Goal: Task Accomplishment & Management: Manage account settings

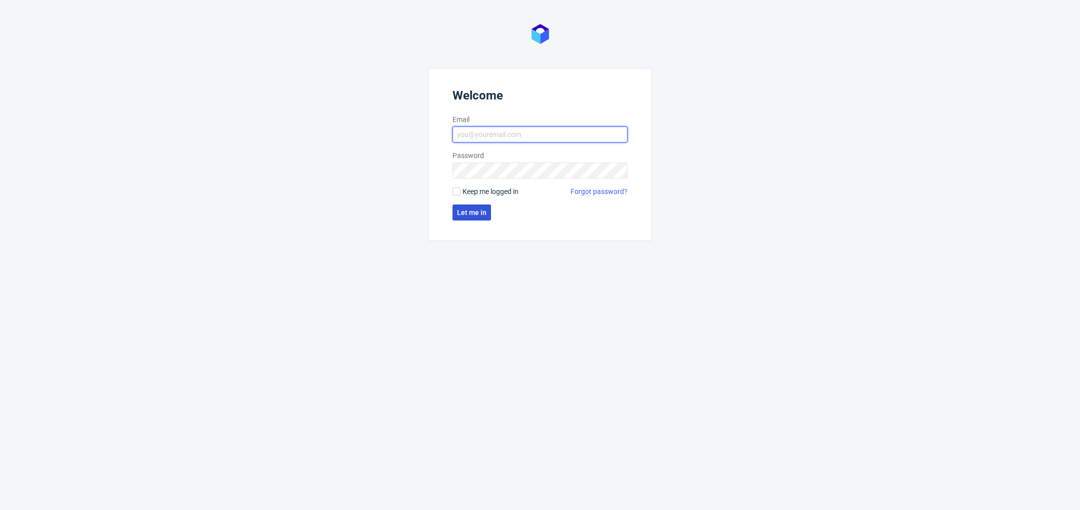
type input "[PERSON_NAME][EMAIL_ADDRESS][DOMAIN_NAME]"
click at [477, 218] on button "Let me in" at bounding box center [472, 213] width 39 height 16
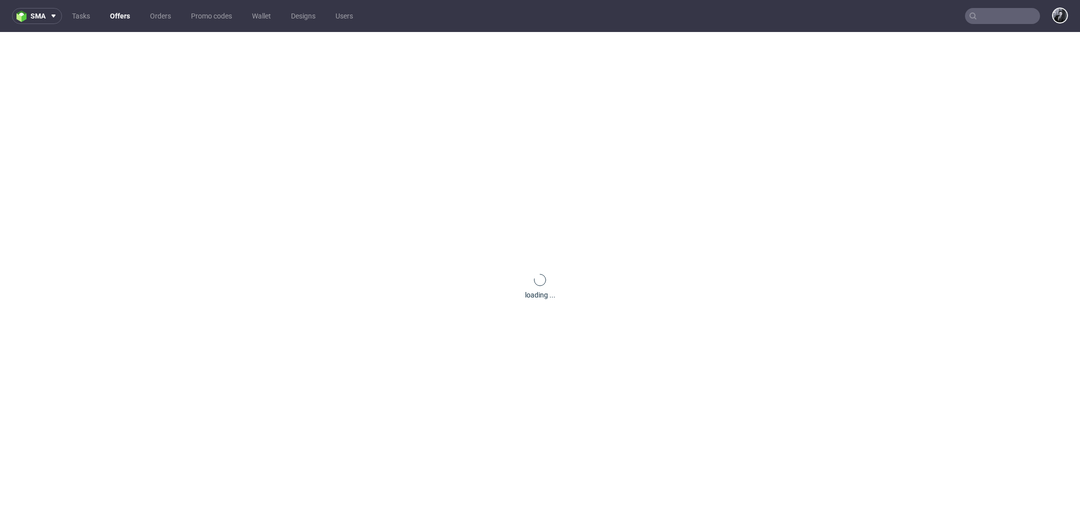
click at [127, 19] on link "Offers" at bounding box center [120, 16] width 32 height 16
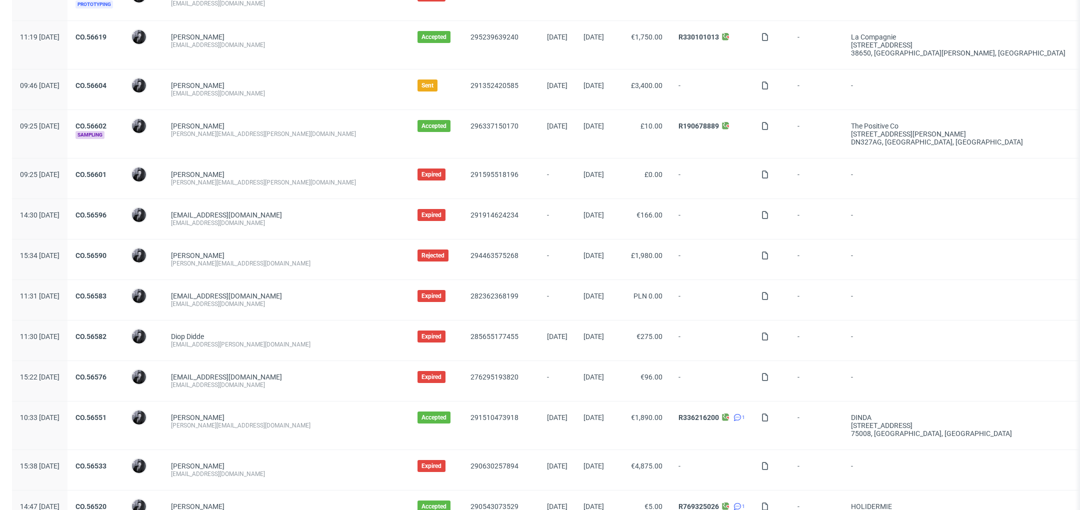
scroll to position [916, 0]
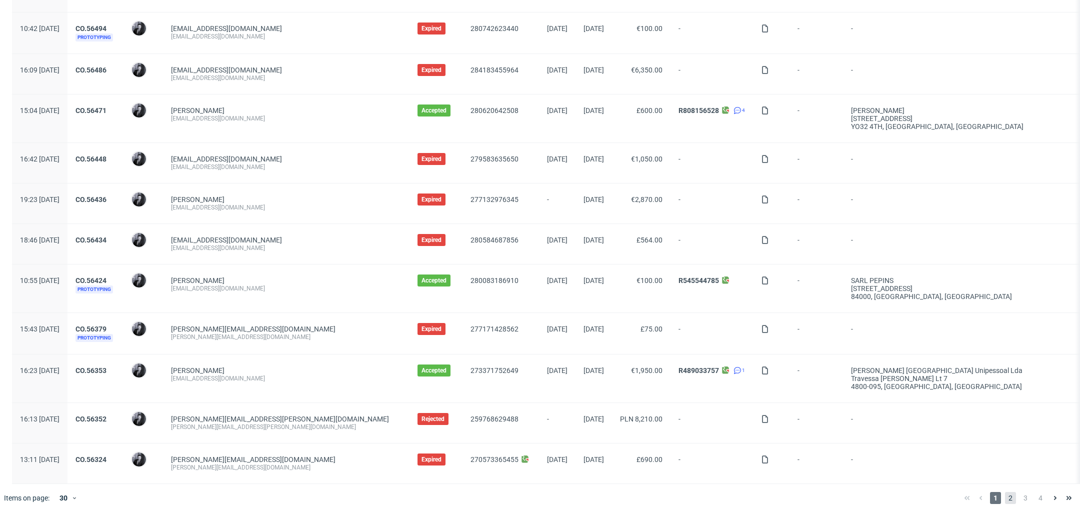
click at [1005, 496] on span "2" at bounding box center [1010, 498] width 11 height 12
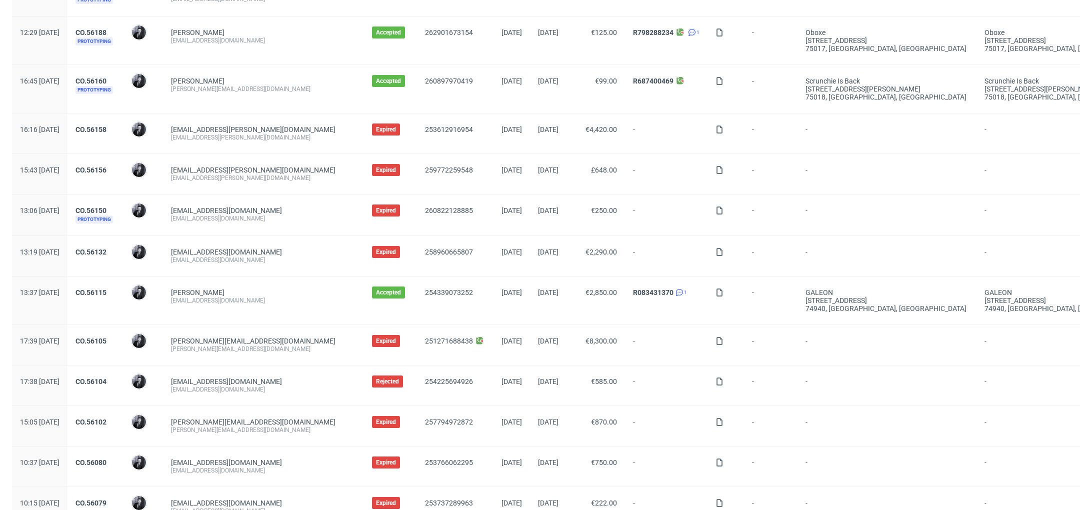
scroll to position [924, 0]
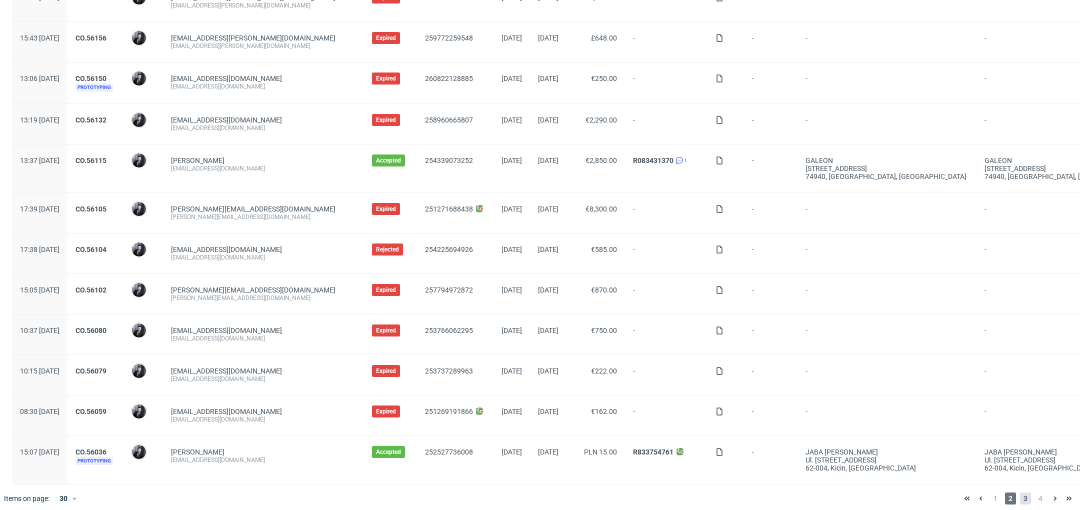
click at [1020, 495] on span "3" at bounding box center [1025, 499] width 11 height 12
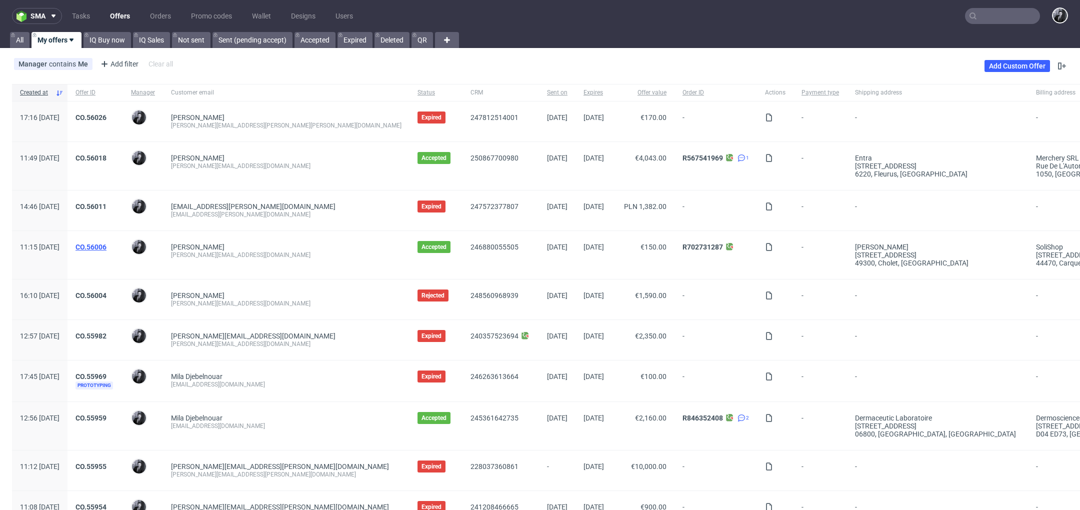
click at [107, 245] on link "CO.56006" at bounding box center [91, 247] width 31 height 8
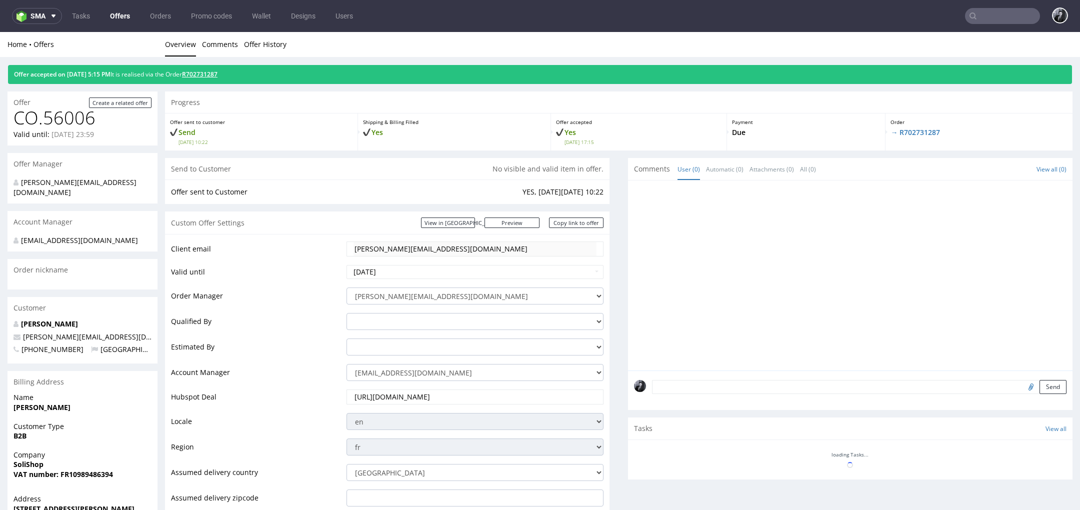
click at [218, 77] on link "R702731287" at bounding box center [200, 74] width 36 height 9
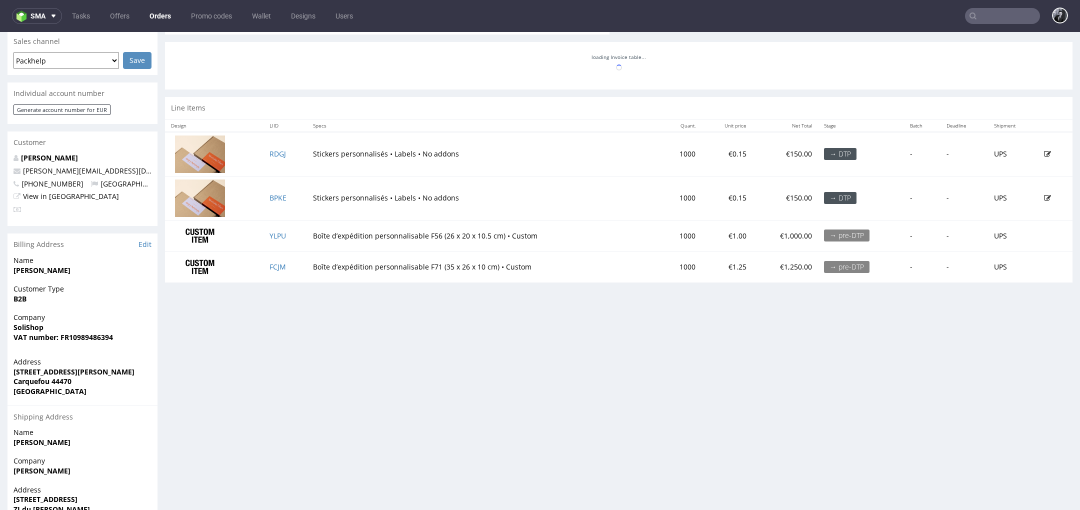
scroll to position [421, 0]
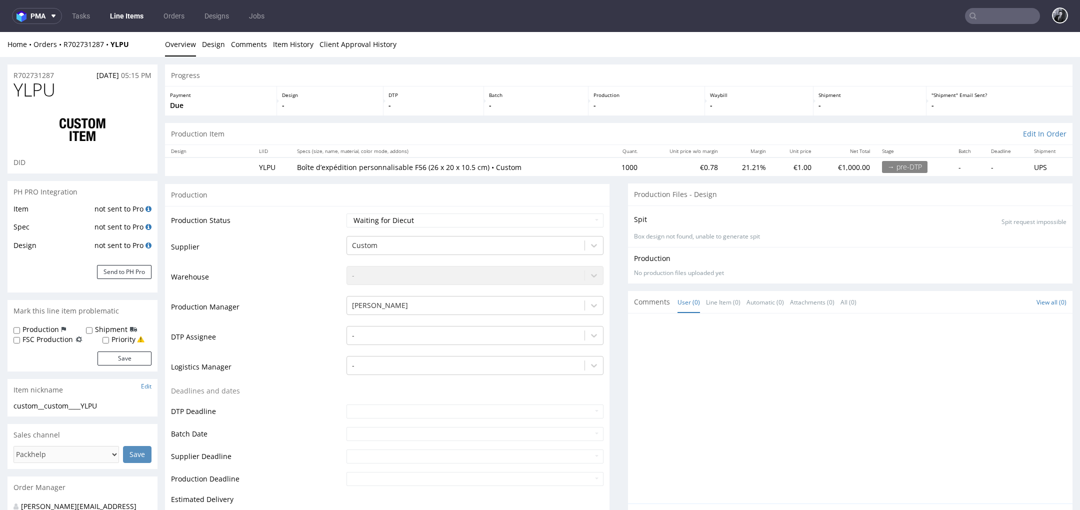
select select "in_progress"
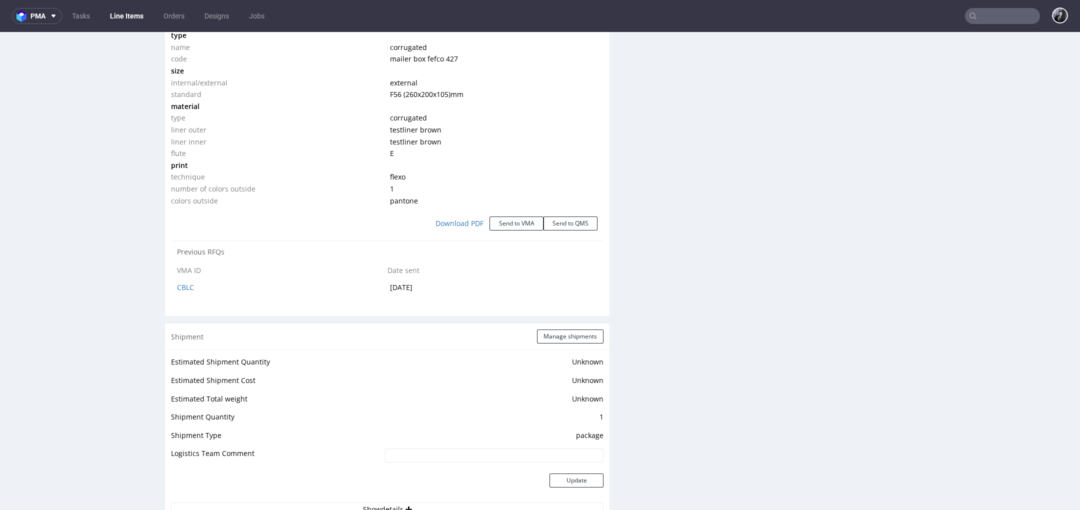
scroll to position [986, 0]
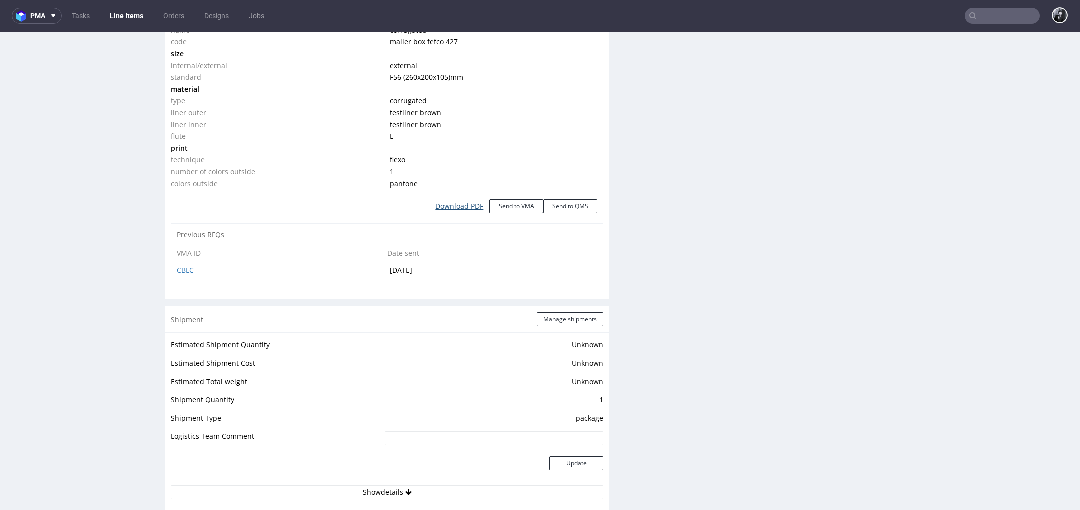
click at [457, 209] on link "Download PDF" at bounding box center [460, 207] width 60 height 22
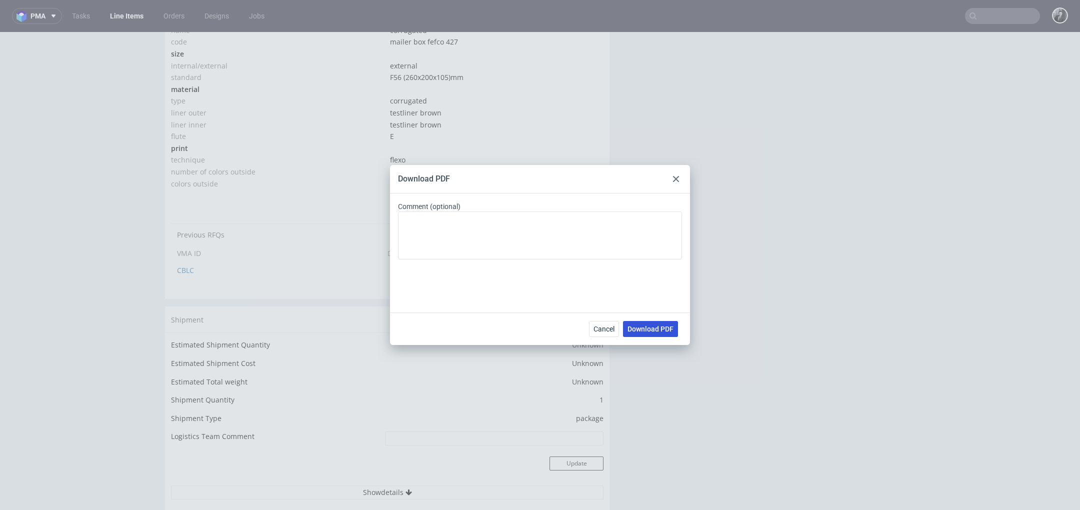
click at [645, 330] on span "Download PDF" at bounding box center [651, 329] width 46 height 7
click at [296, 146] on div "Download PDF Comment (optional) Cancel Download PDF" at bounding box center [540, 255] width 1080 height 510
click at [680, 180] on div at bounding box center [676, 179] width 12 height 12
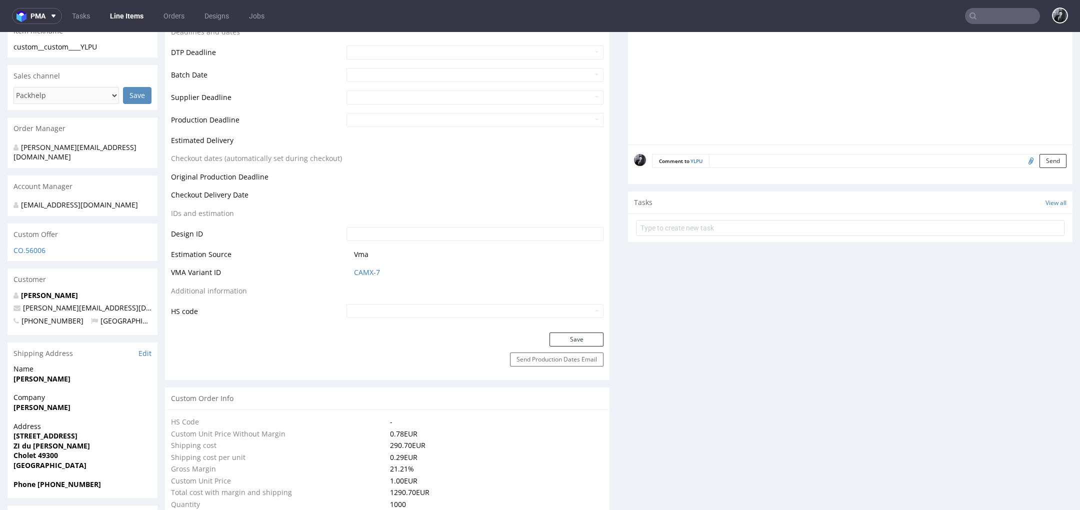
scroll to position [173, 0]
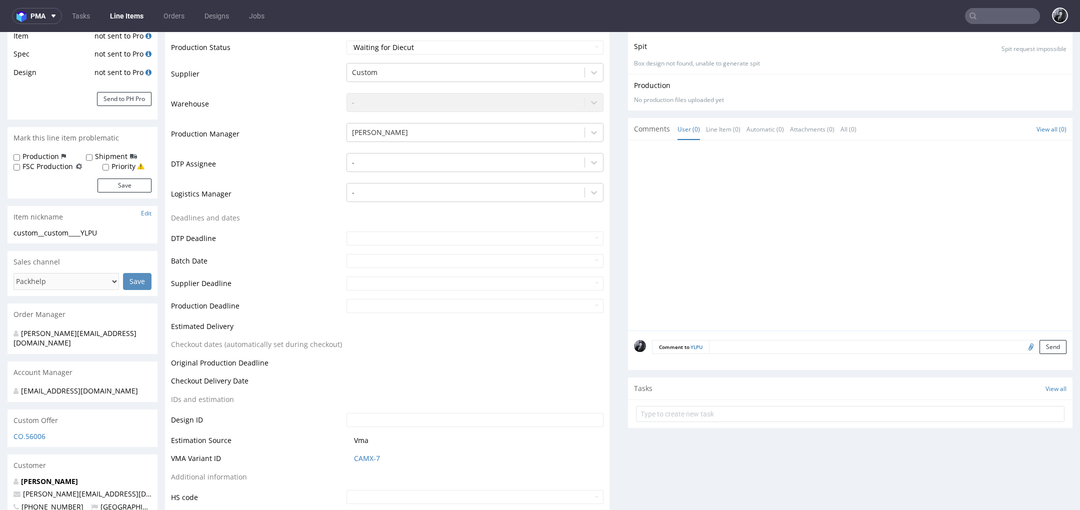
click at [132, 18] on link "Line Items" at bounding box center [127, 16] width 46 height 16
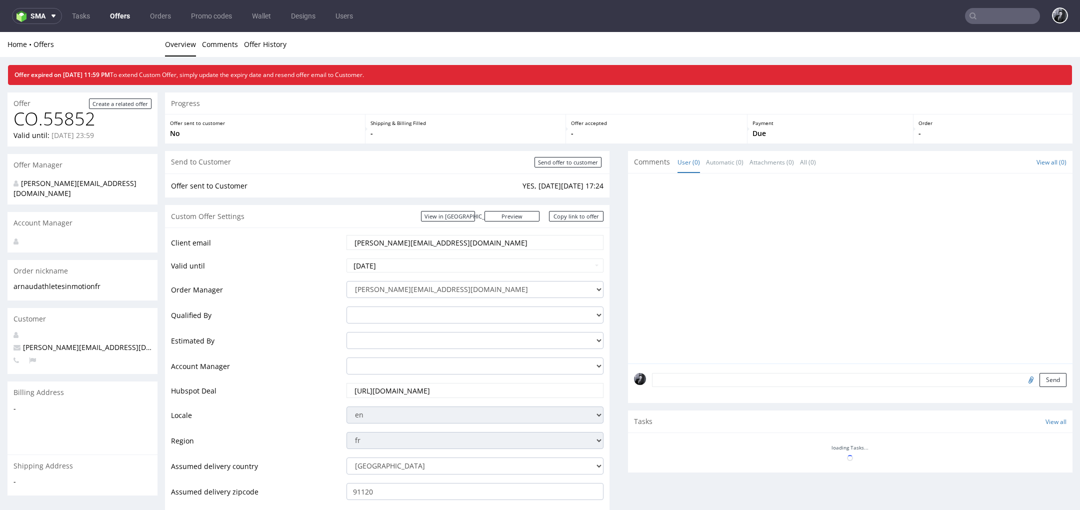
click at [121, 13] on link "Offers" at bounding box center [120, 16] width 32 height 16
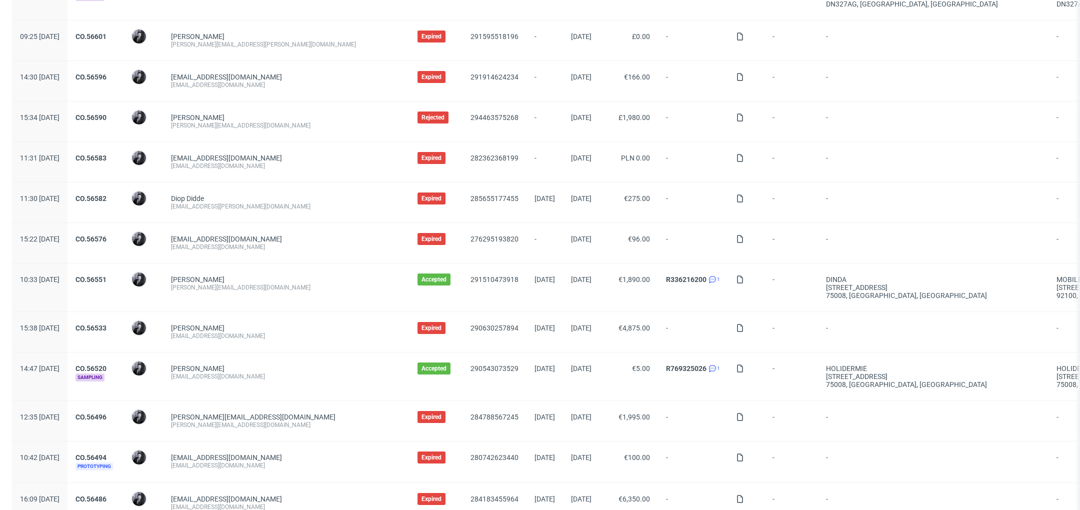
scroll to position [916, 0]
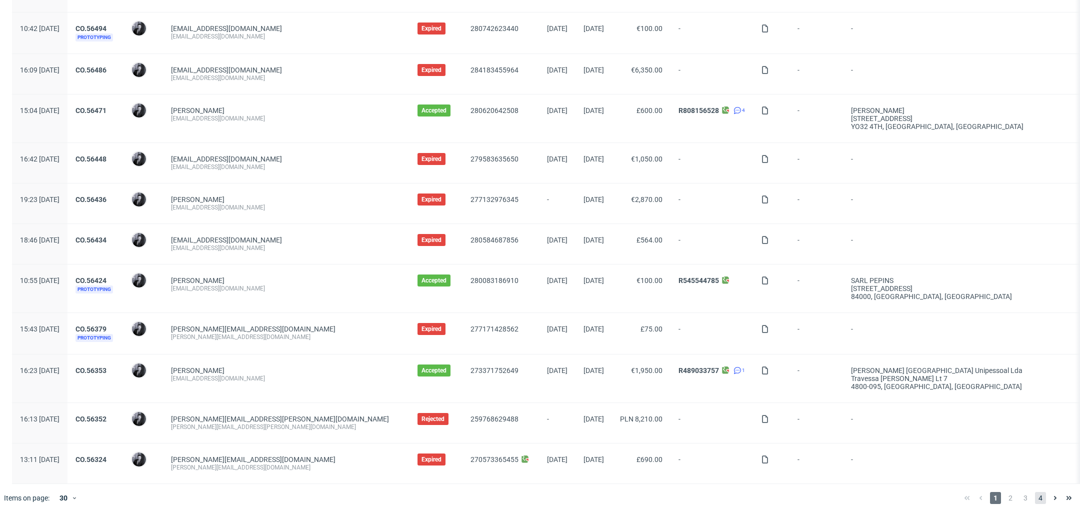
click at [1035, 494] on span "4" at bounding box center [1040, 498] width 11 height 12
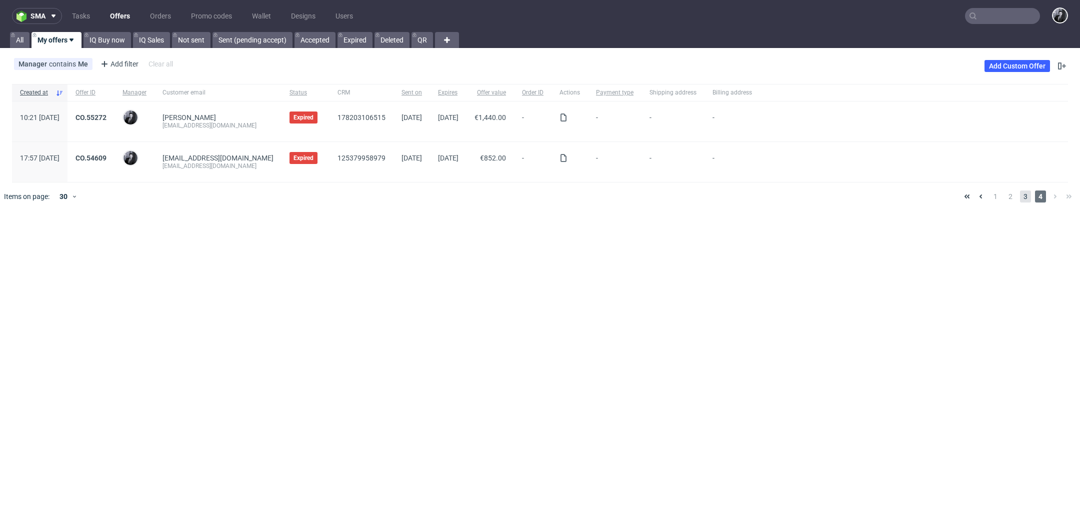
click at [1027, 198] on span "3" at bounding box center [1025, 197] width 11 height 12
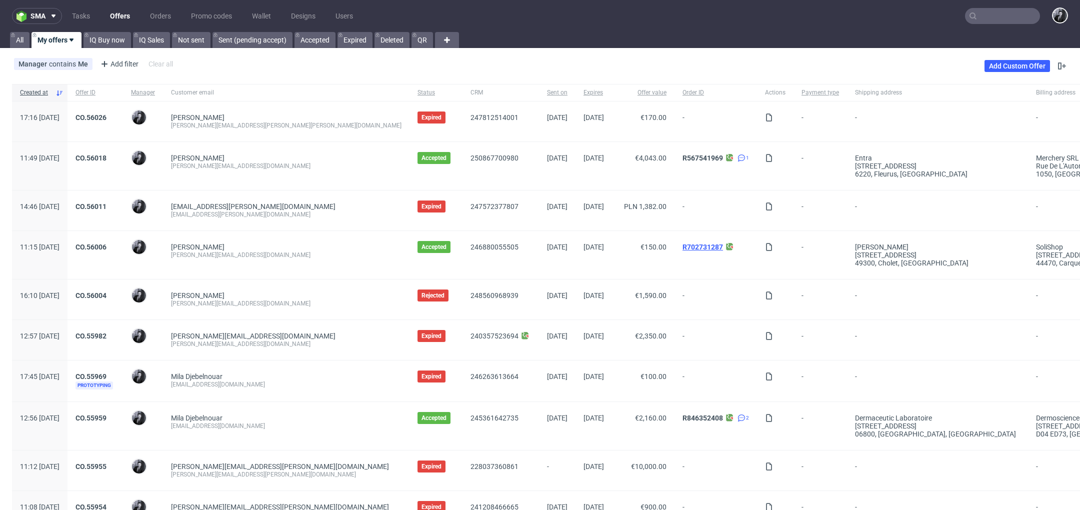
click at [683, 247] on link "R702731287" at bounding box center [703, 247] width 41 height 8
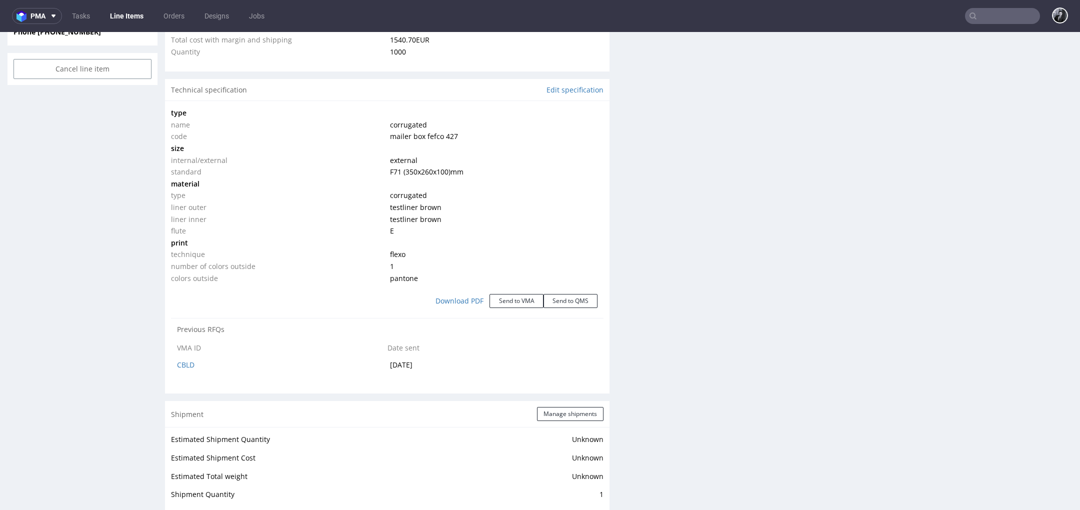
select select "in_progress"
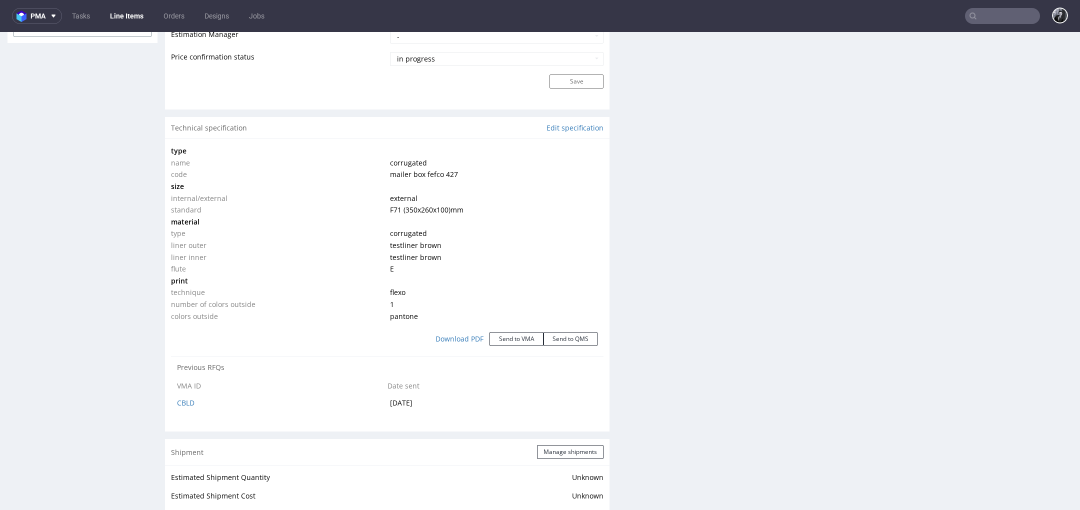
scroll to position [860, 0]
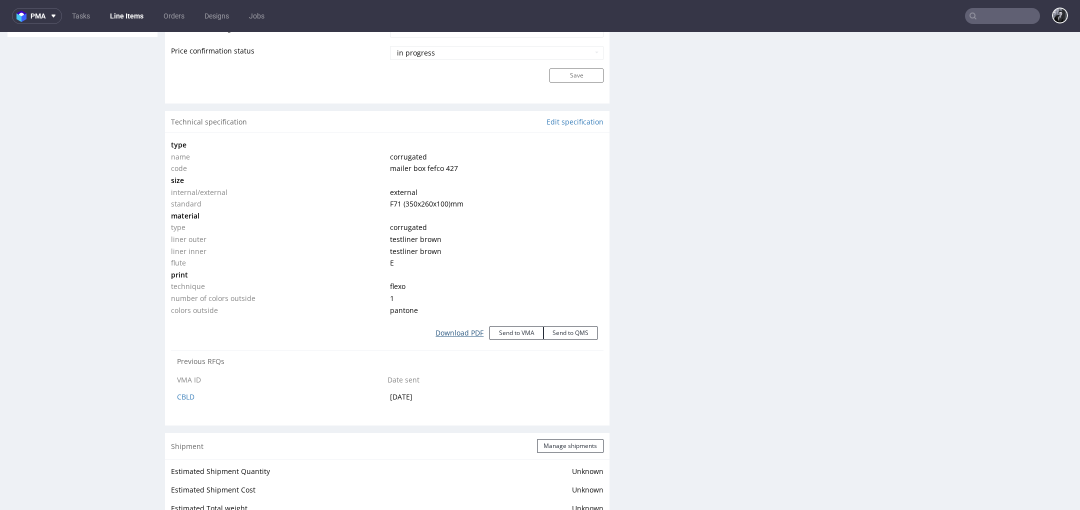
click at [464, 333] on link "Download PDF" at bounding box center [460, 333] width 60 height 22
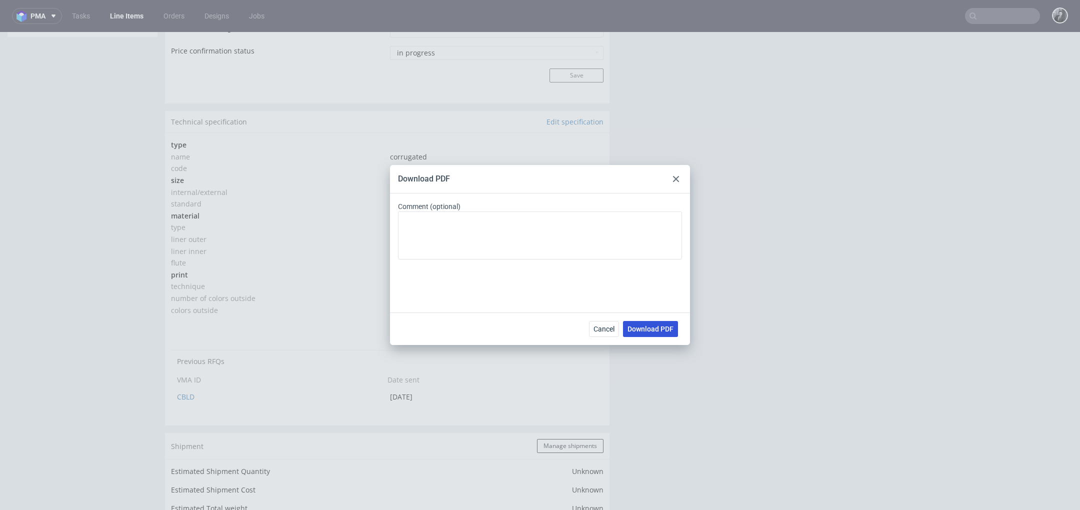
click at [664, 332] on span "Download PDF" at bounding box center [651, 329] width 46 height 7
click at [375, 149] on div "Download PDF Comment (optional) Cancel Download PDF" at bounding box center [540, 255] width 1080 height 510
click at [677, 179] on use at bounding box center [676, 179] width 6 height 6
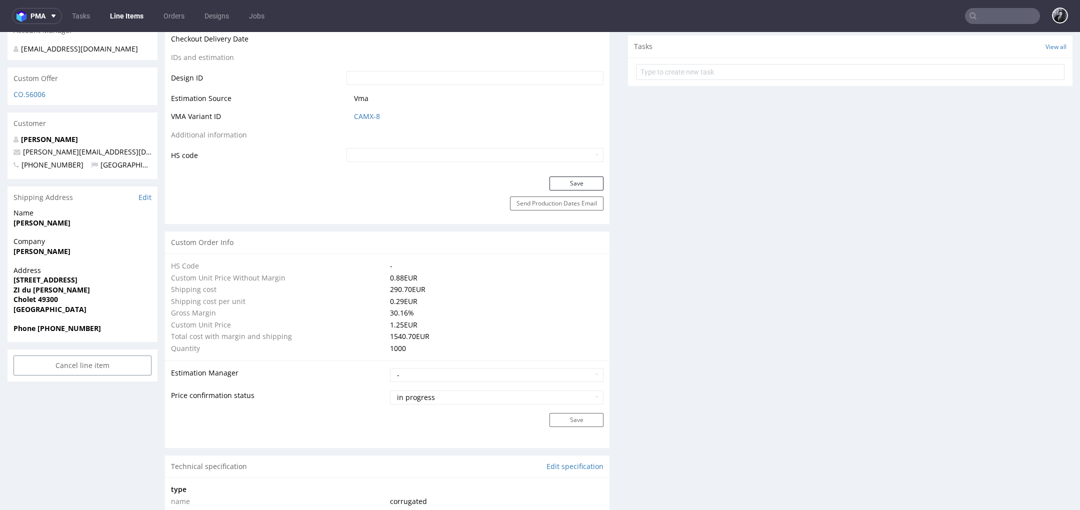
scroll to position [0, 0]
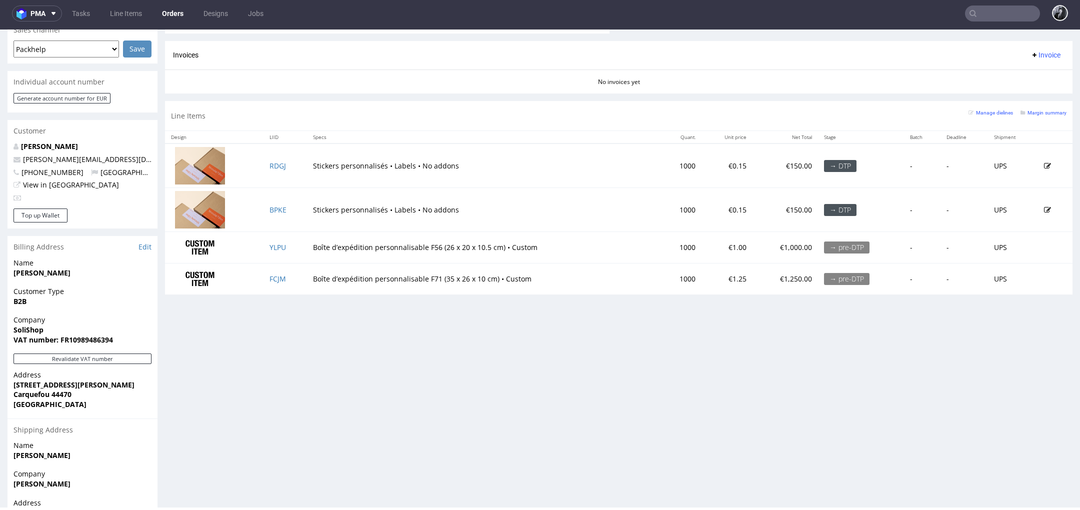
scroll to position [420, 0]
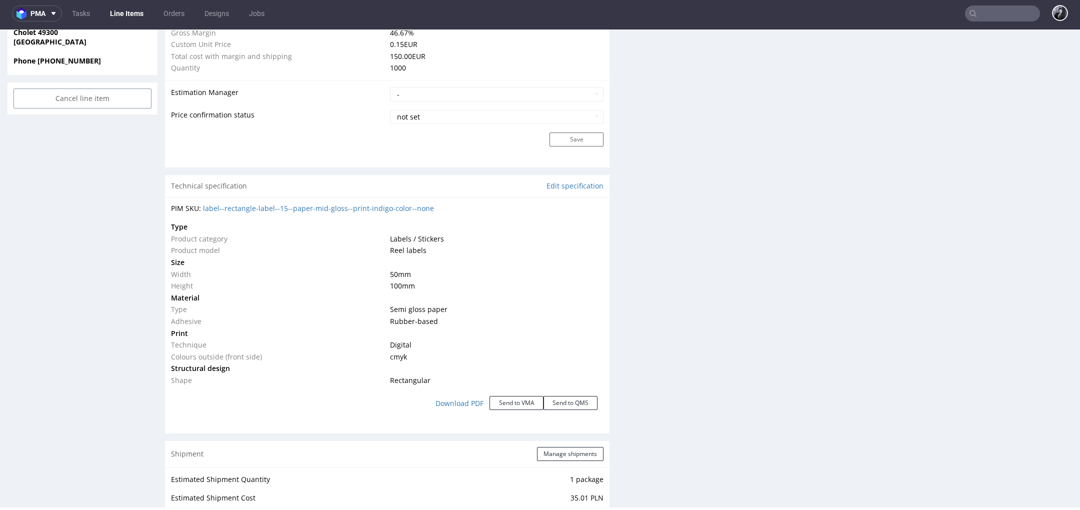
scroll to position [815, 0]
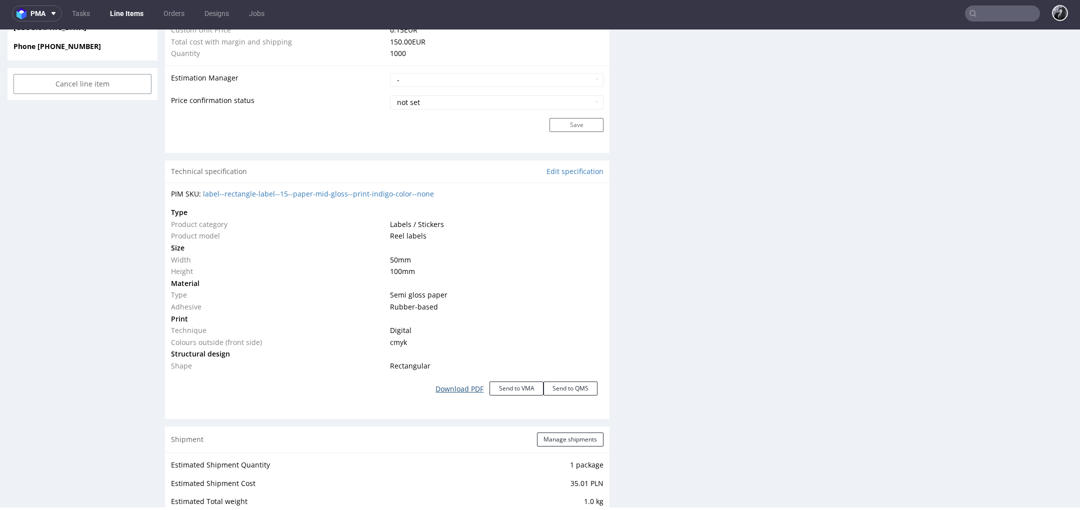
click at [458, 385] on link "Download PDF" at bounding box center [460, 389] width 60 height 22
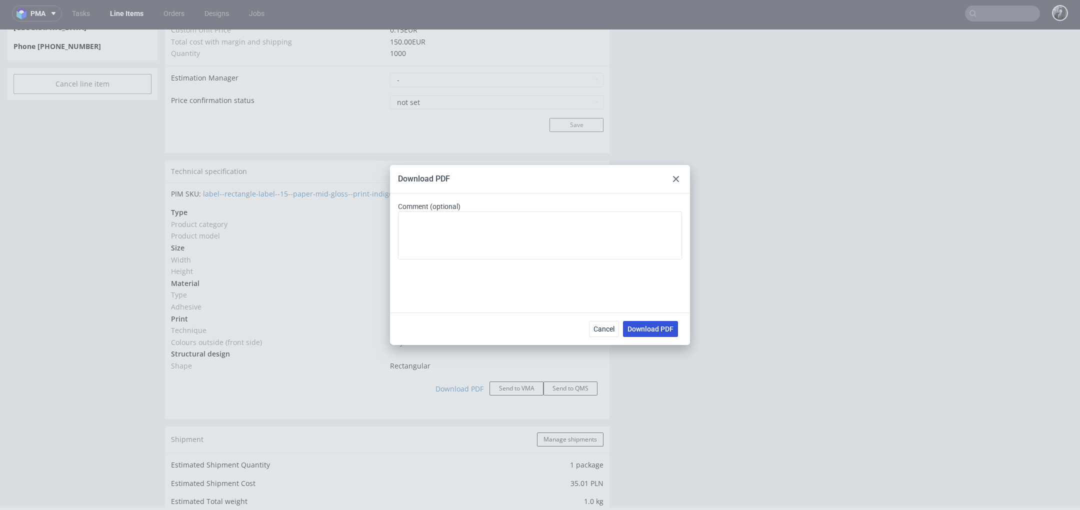
click at [650, 333] on button "Download PDF" at bounding box center [650, 329] width 55 height 16
click at [790, 296] on div "Download PDF Comment (optional) Cancel Download PDF" at bounding box center [540, 255] width 1080 height 510
click at [674, 180] on icon at bounding box center [676, 179] width 6 height 6
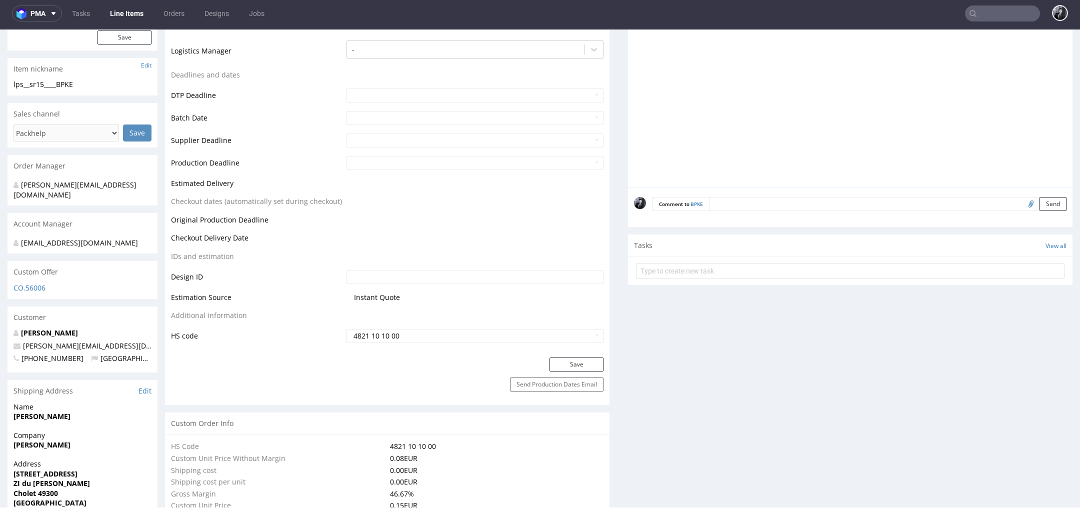
scroll to position [0, 0]
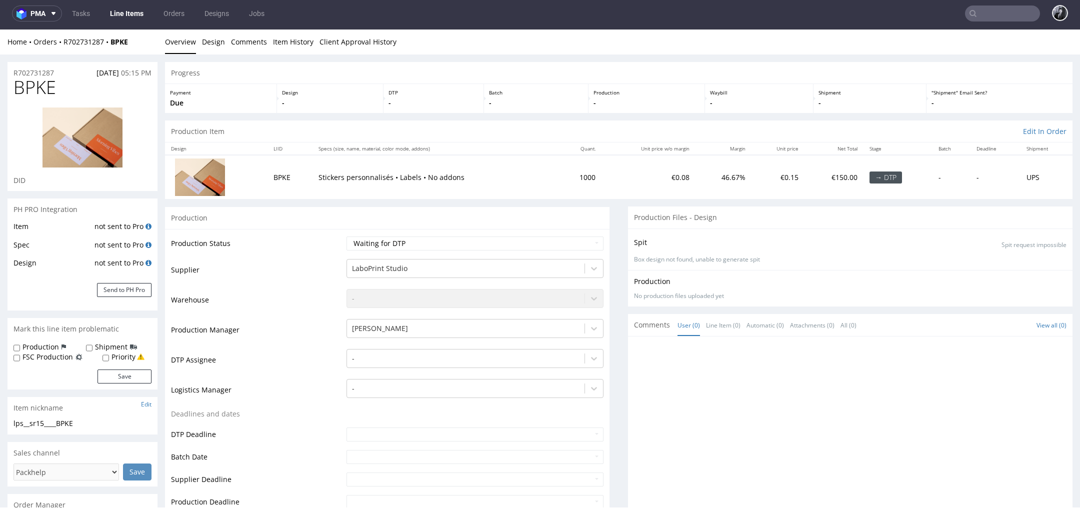
click at [87, 37] on div "Home Orders R702731287 BPKE" at bounding box center [83, 42] width 150 height 10
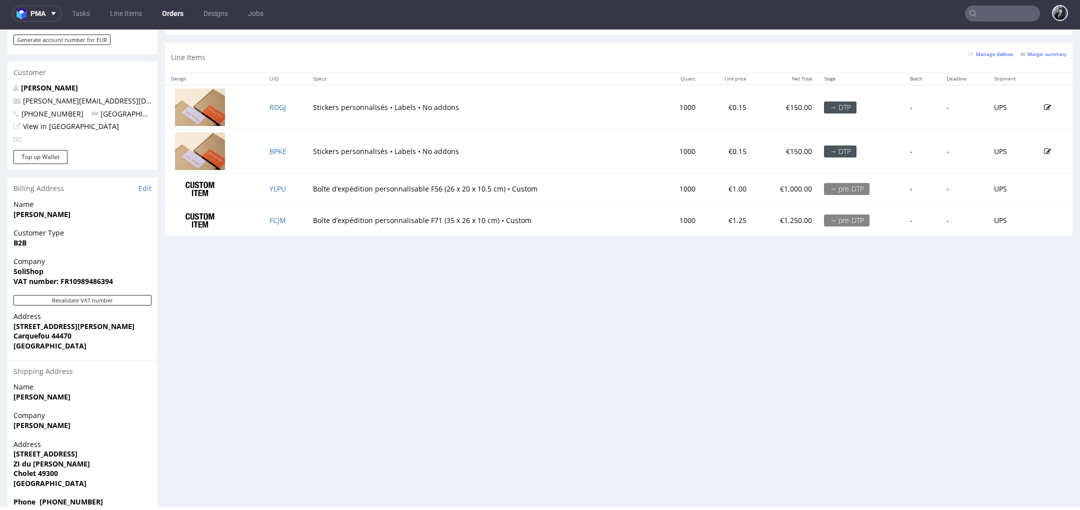
scroll to position [510, 0]
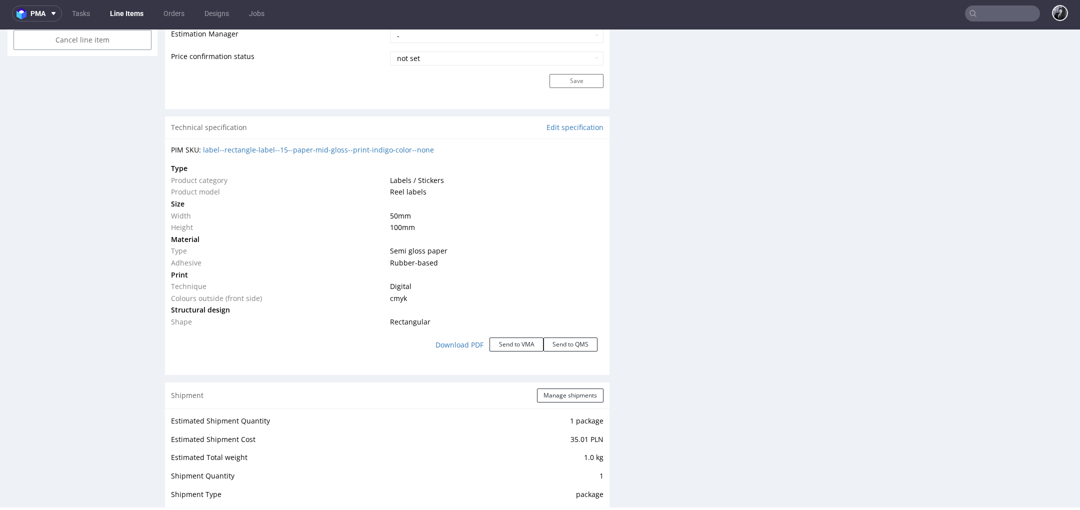
scroll to position [910, 0]
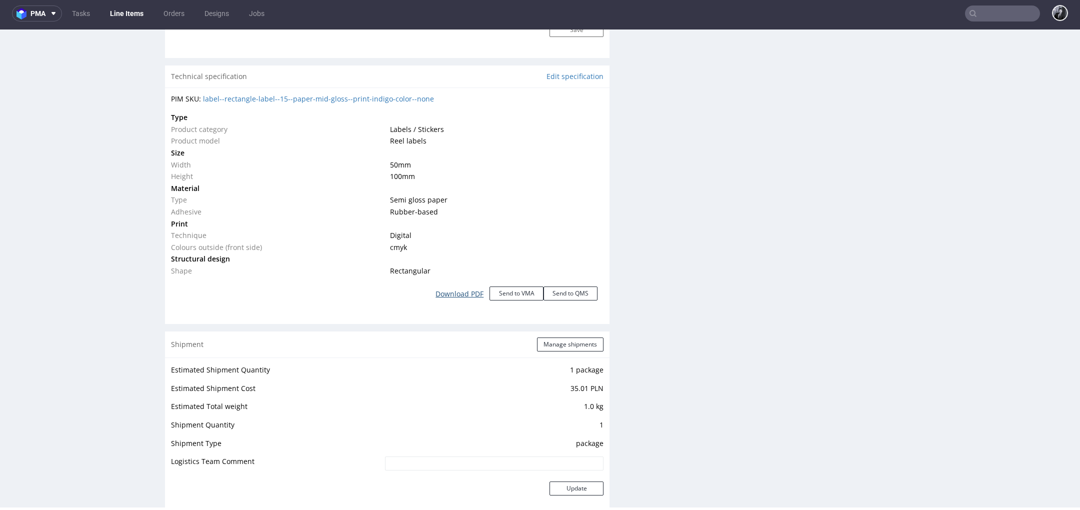
click at [450, 290] on link "Download PDF" at bounding box center [460, 294] width 60 height 22
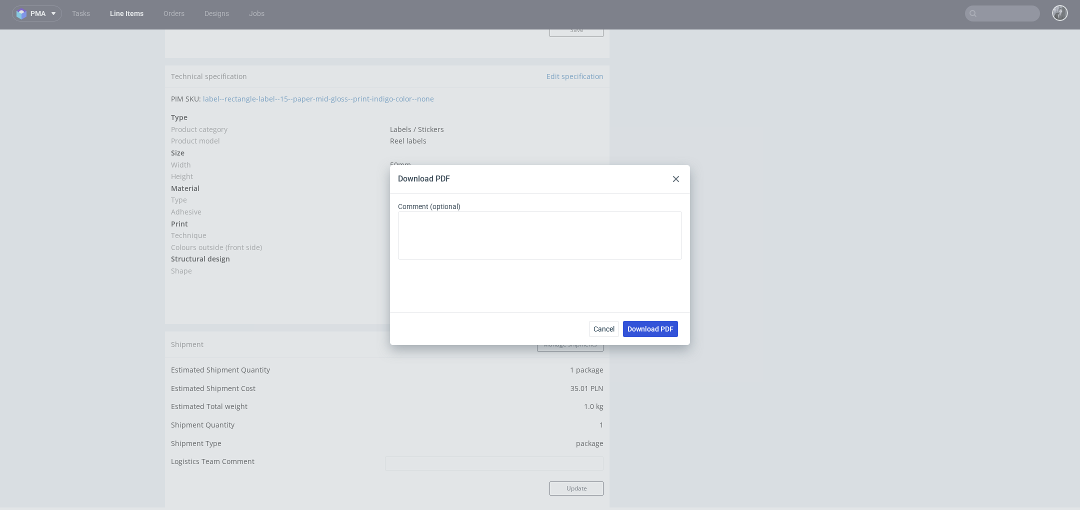
click at [646, 331] on span "Download PDF" at bounding box center [651, 329] width 46 height 7
click at [677, 180] on icon at bounding box center [676, 179] width 6 height 6
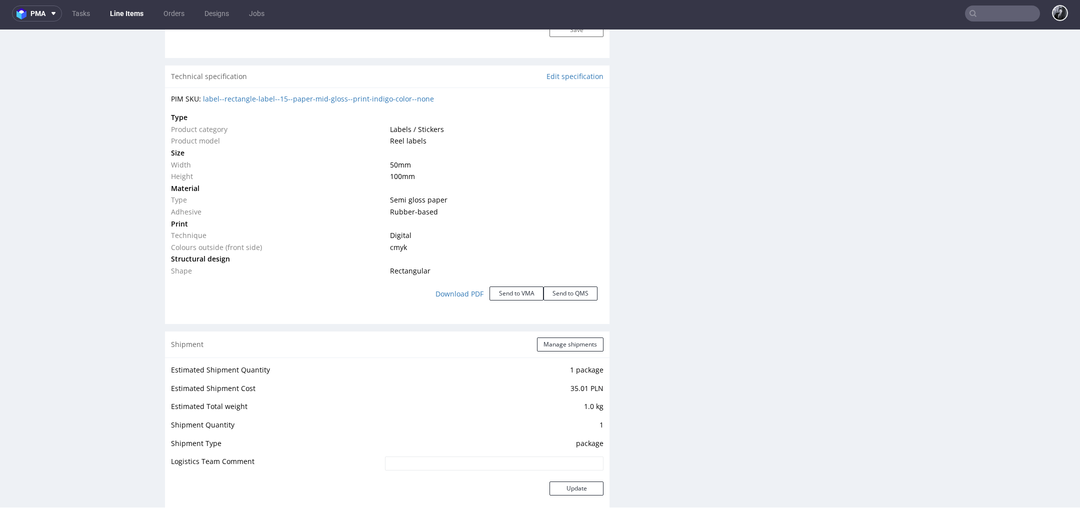
click at [643, 230] on div "Production Files - Design Spit Spit request impossible Box design not found, un…" at bounding box center [850, 169] width 445 height 1744
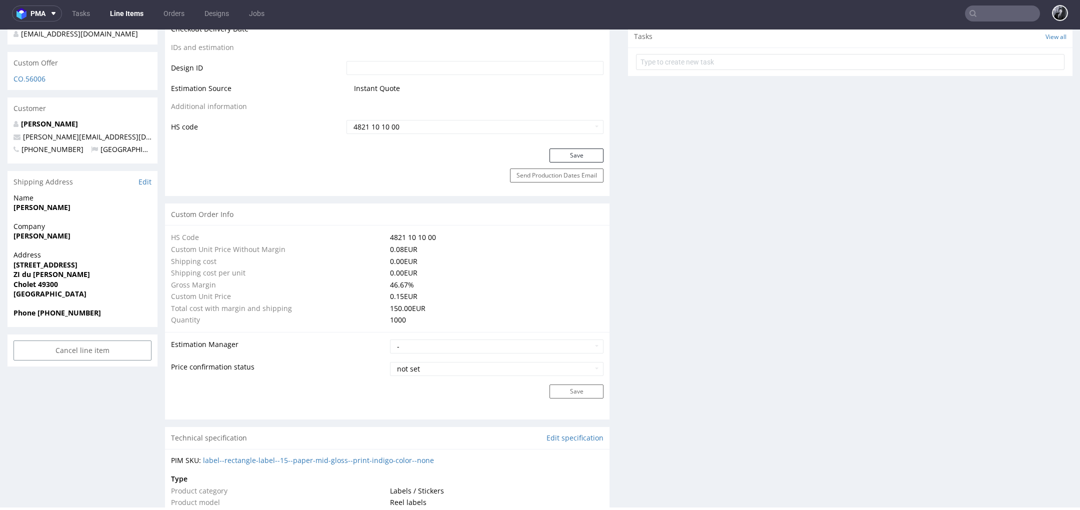
scroll to position [0, 0]
